Goal: Find specific page/section: Find specific page/section

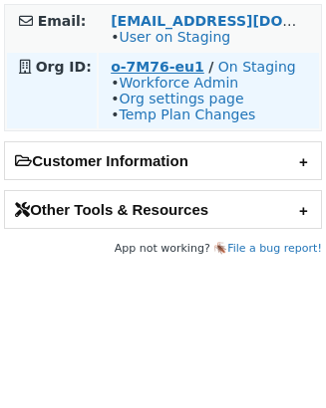
click at [152, 67] on strong "o-7M76-eu1" at bounding box center [158, 67] width 94 height 16
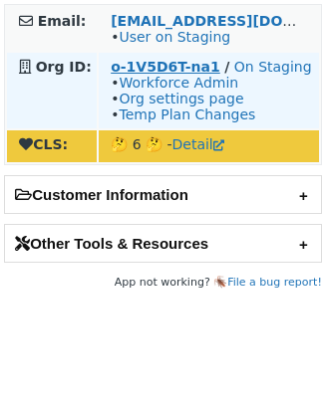
click at [138, 64] on strong "o-1V5D6T-na1" at bounding box center [166, 67] width 110 height 16
